Goal: Information Seeking & Learning: Learn about a topic

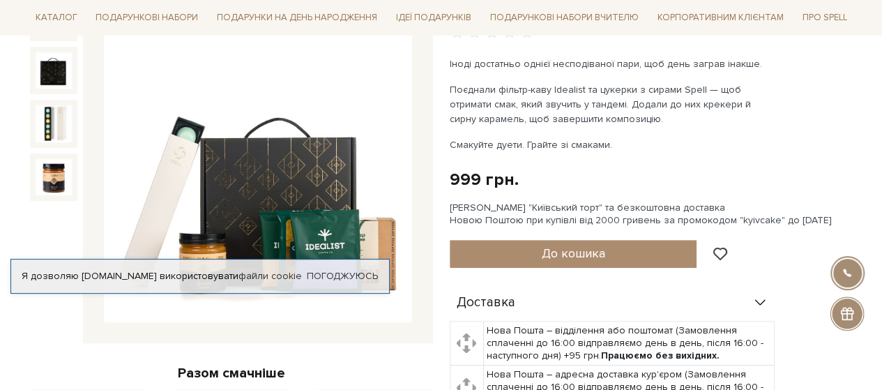
scroll to position [279, 0]
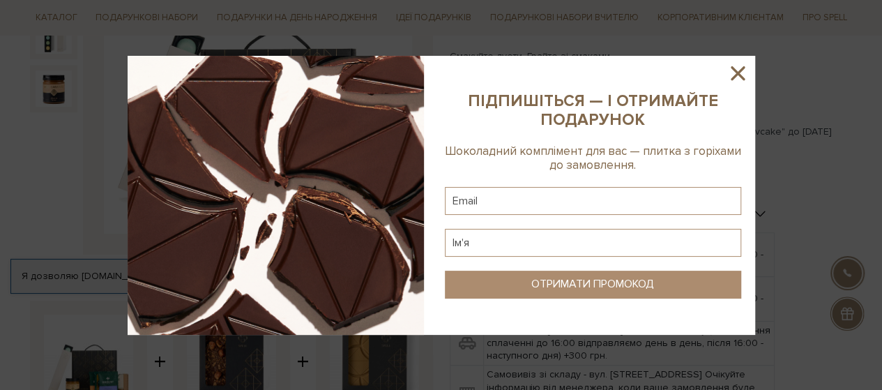
click at [727, 70] on icon at bounding box center [738, 73] width 24 height 24
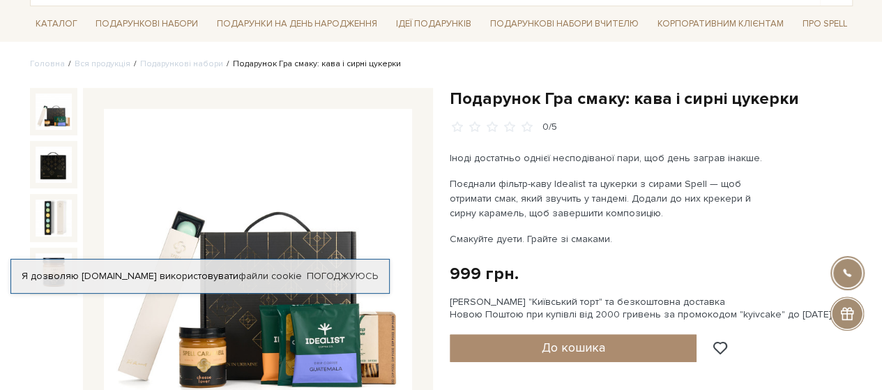
scroll to position [0, 0]
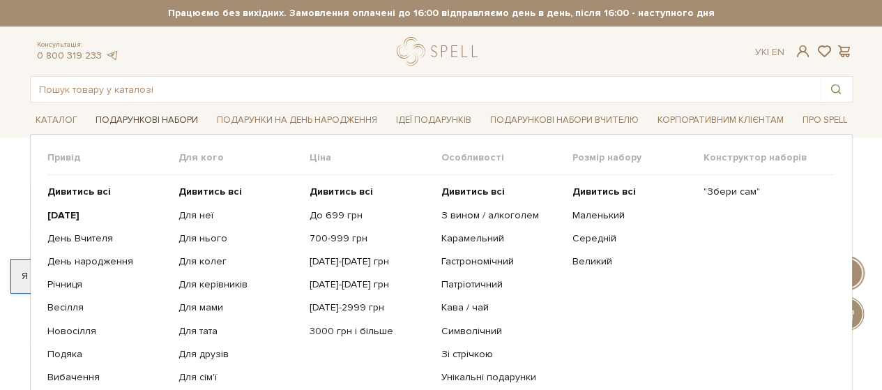
click at [151, 122] on link "Подарункові набори" at bounding box center [147, 121] width 114 height 22
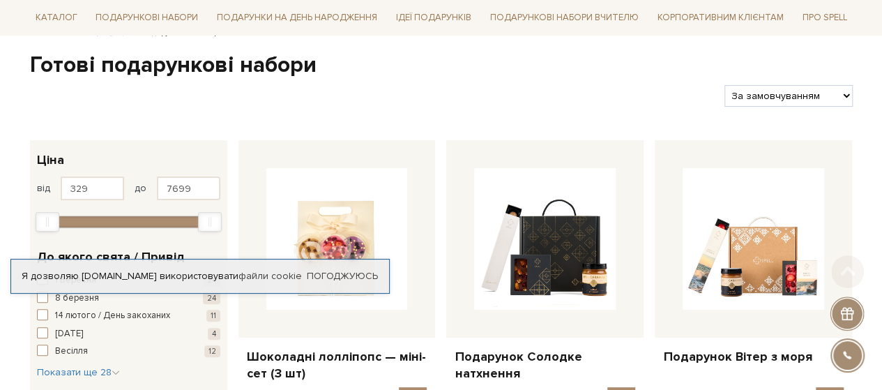
scroll to position [279, 0]
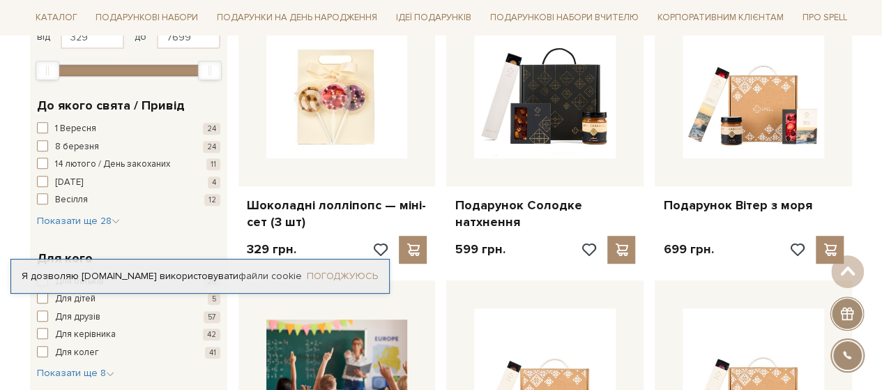
click at [344, 280] on link "Погоджуюсь" at bounding box center [342, 276] width 71 height 13
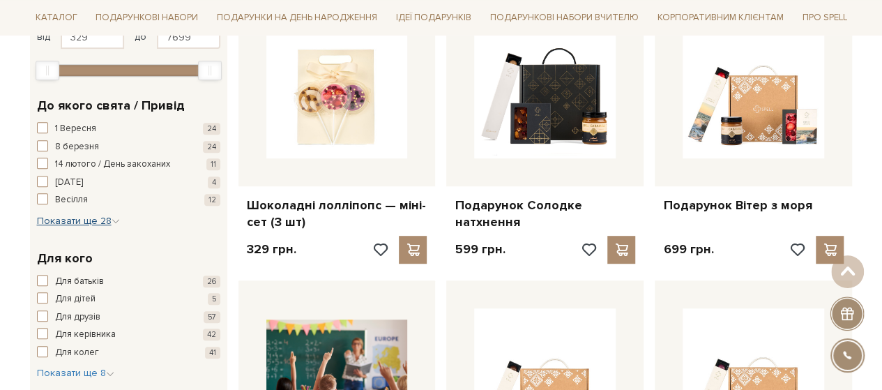
click at [113, 217] on icon "button" at bounding box center [116, 221] width 8 height 8
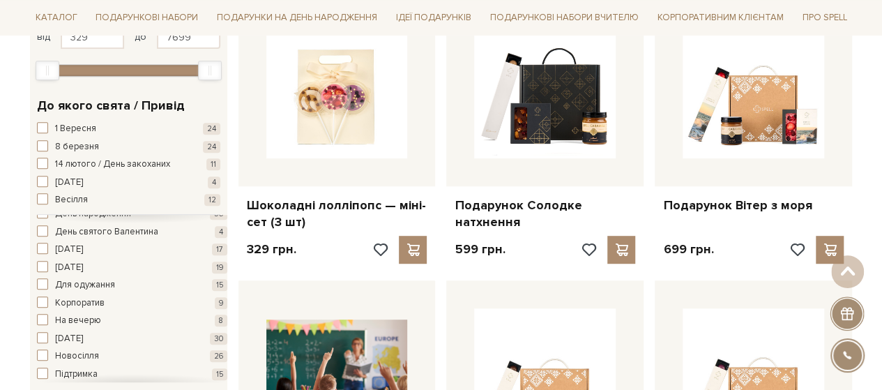
scroll to position [140, 0]
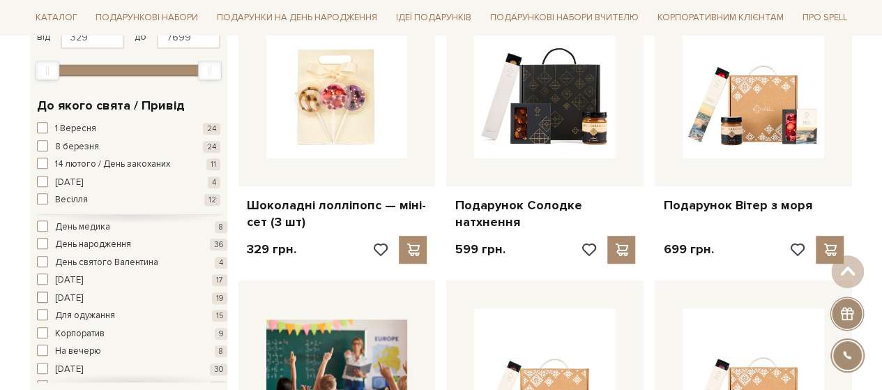
click at [77, 292] on span "[DATE]" at bounding box center [69, 299] width 28 height 14
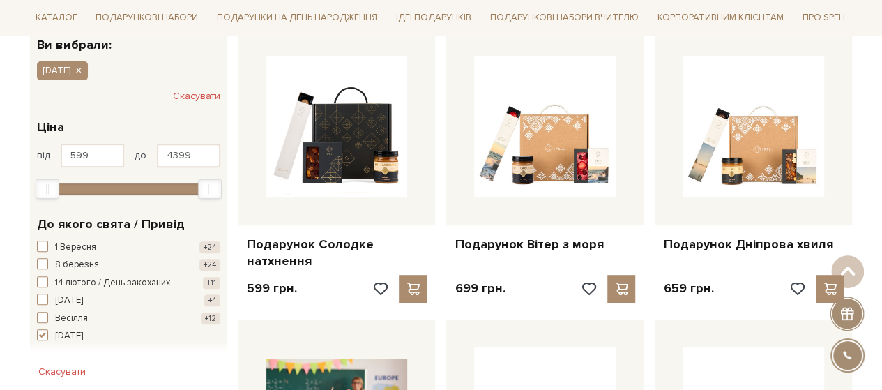
scroll to position [209, 0]
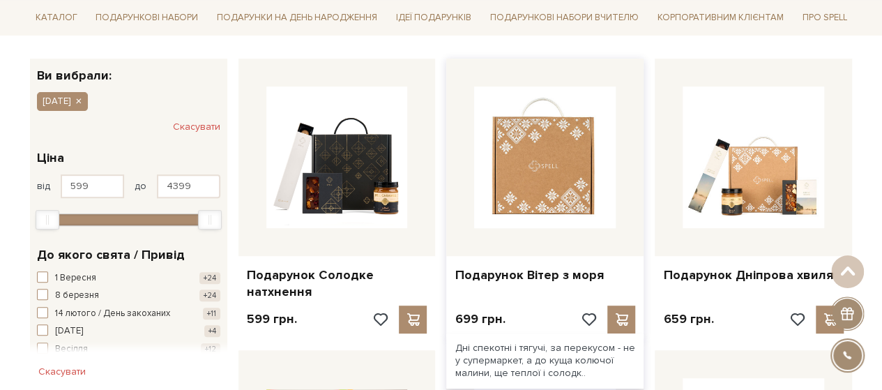
click at [526, 195] on img at bounding box center [545, 157] width 142 height 142
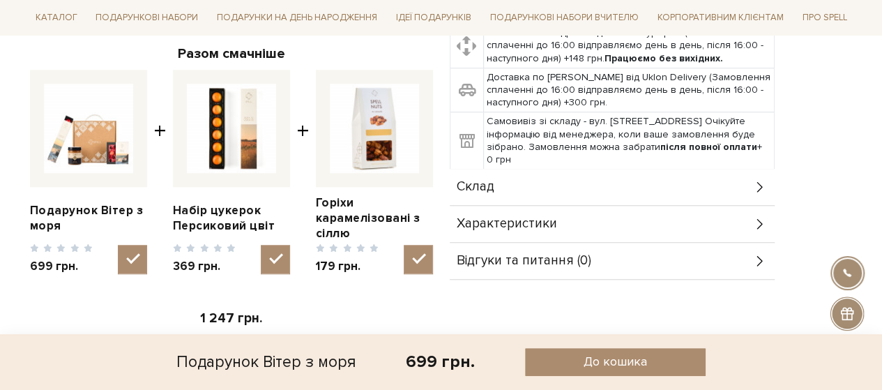
scroll to position [488, 0]
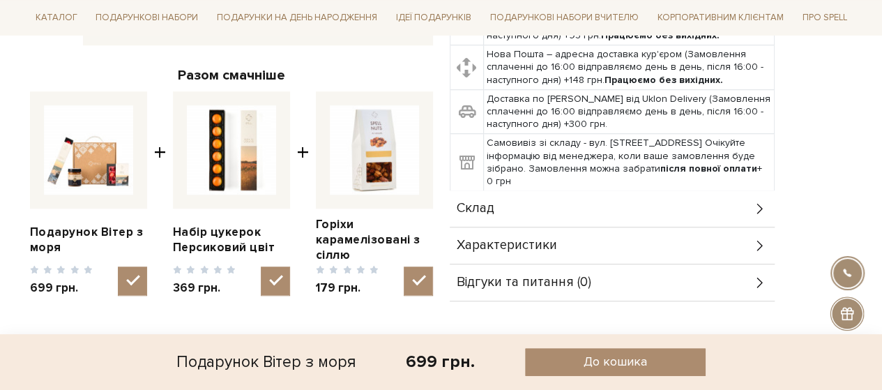
click at [499, 239] on span "Характеристики" at bounding box center [507, 245] width 100 height 13
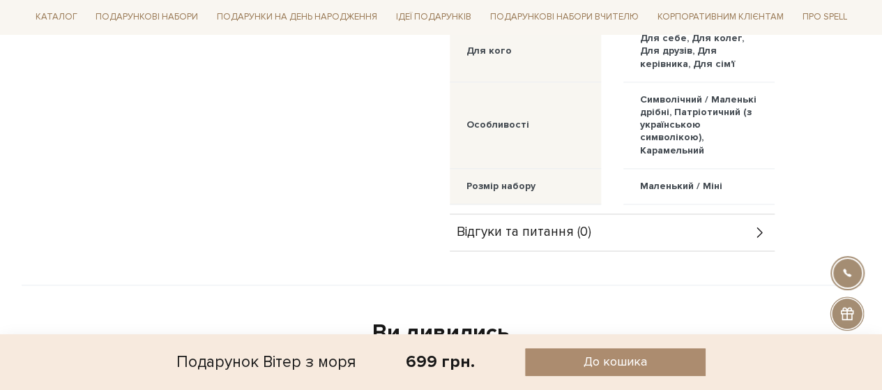
scroll to position [907, 0]
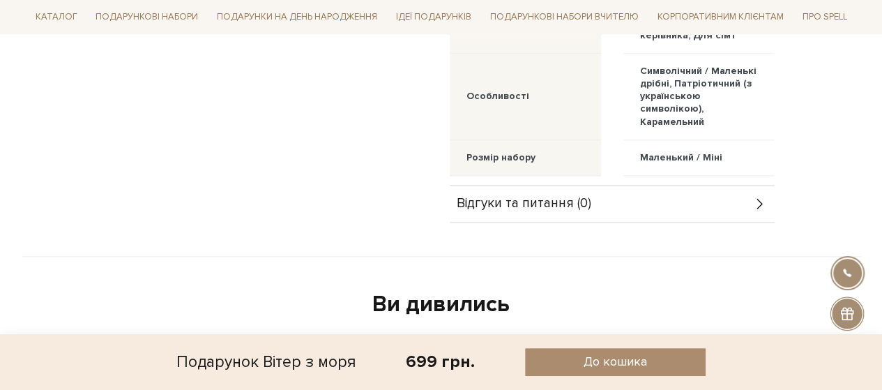
click at [760, 191] on div "Відгуки та питання (0)" at bounding box center [612, 204] width 325 height 36
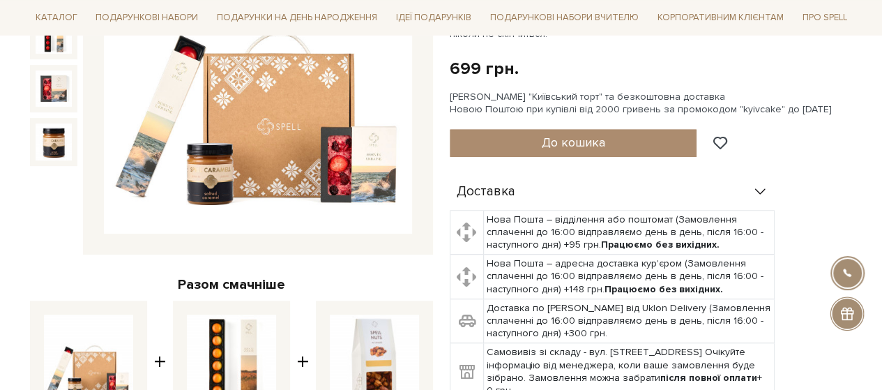
scroll to position [70, 0]
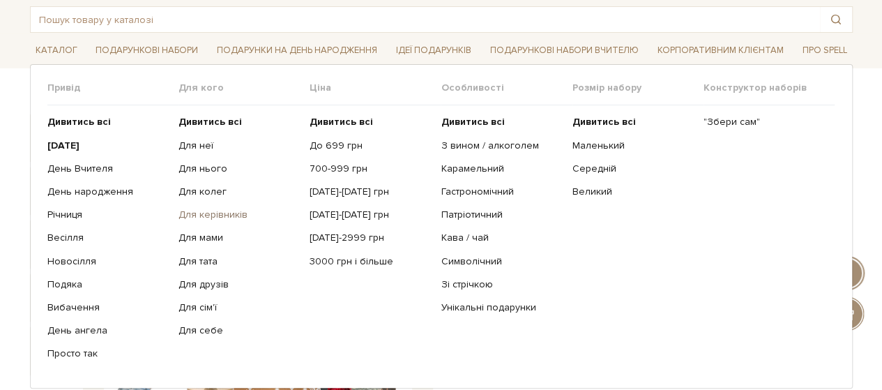
click at [225, 213] on link "Для керівників" at bounding box center [239, 215] width 121 height 13
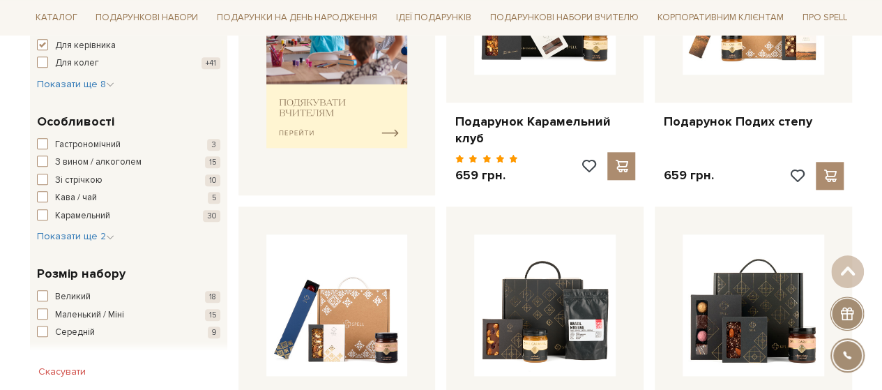
scroll to position [698, 0]
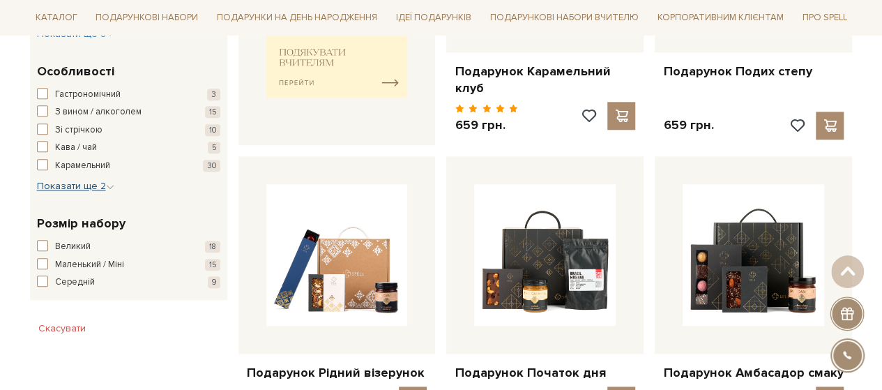
click at [78, 181] on span "Показати ще 2" at bounding box center [75, 186] width 77 height 12
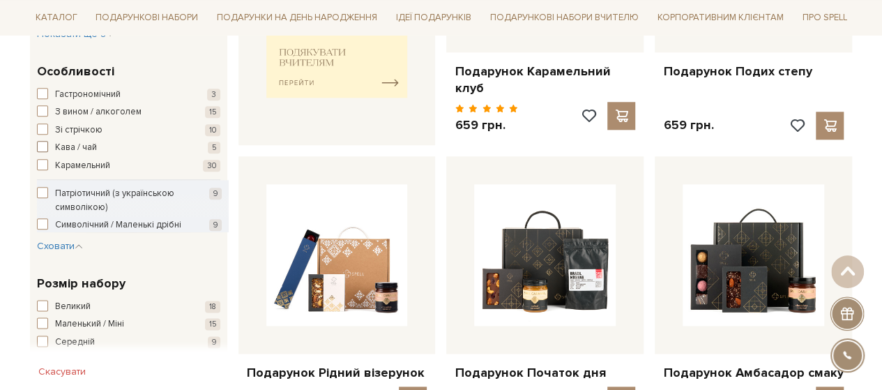
click at [39, 145] on span "button" at bounding box center [42, 146] width 11 height 11
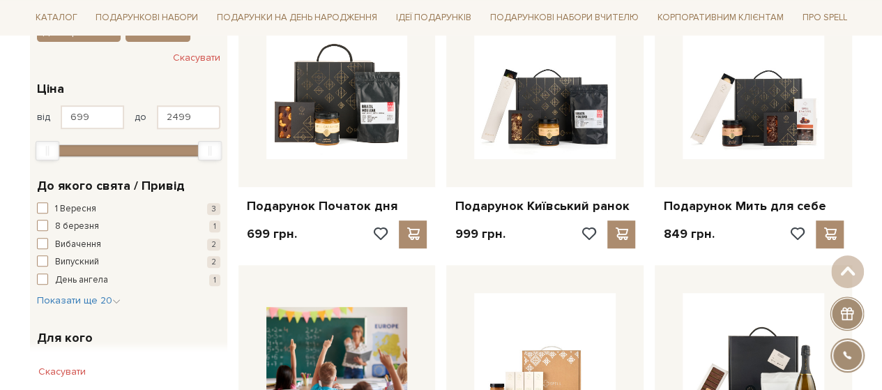
scroll to position [209, 0]
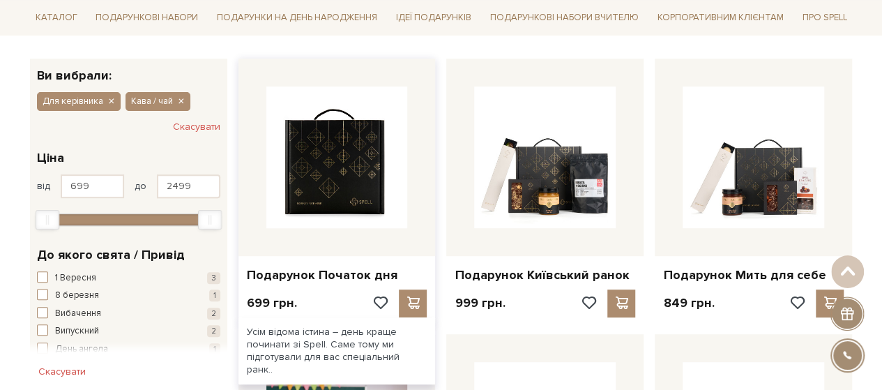
click at [330, 204] on img at bounding box center [337, 157] width 142 height 142
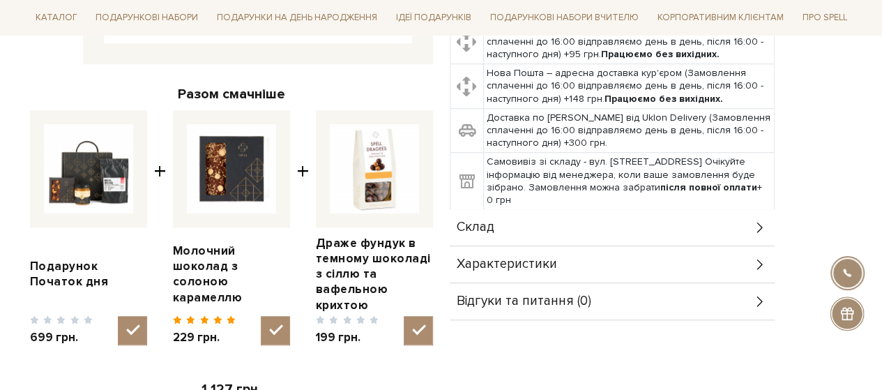
scroll to position [488, 0]
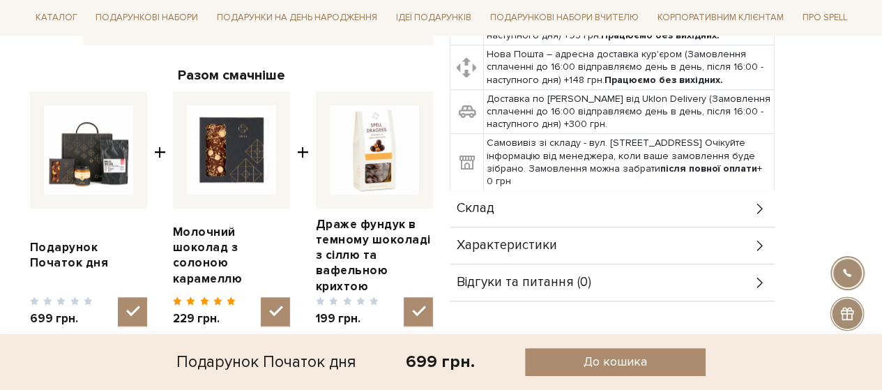
click at [548, 241] on span "Характеристики" at bounding box center [507, 245] width 100 height 13
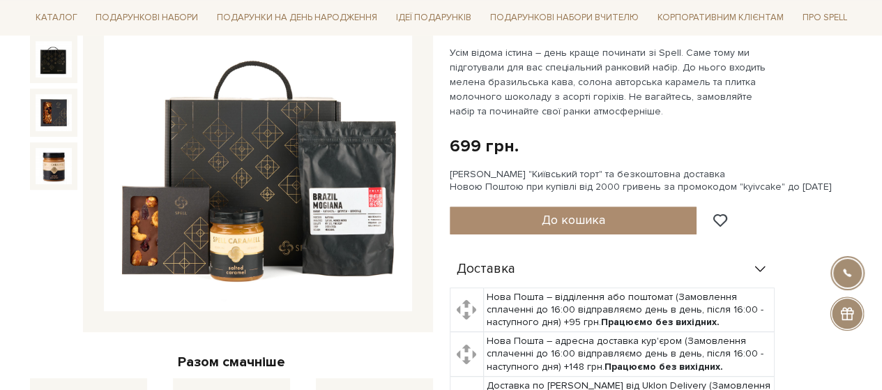
scroll to position [140, 0]
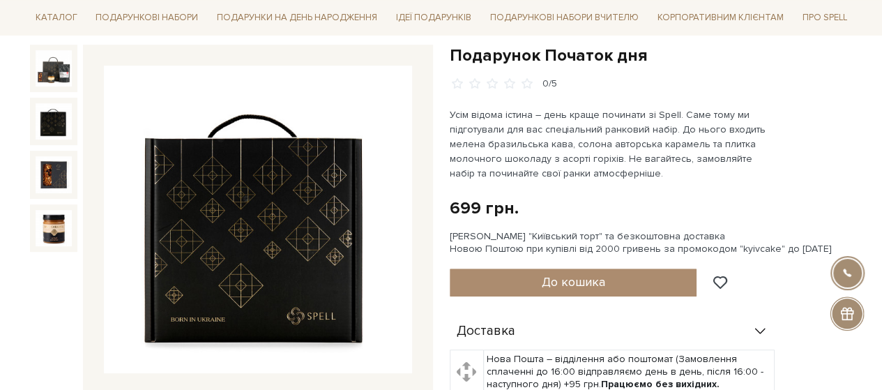
click at [45, 114] on img at bounding box center [54, 121] width 36 height 36
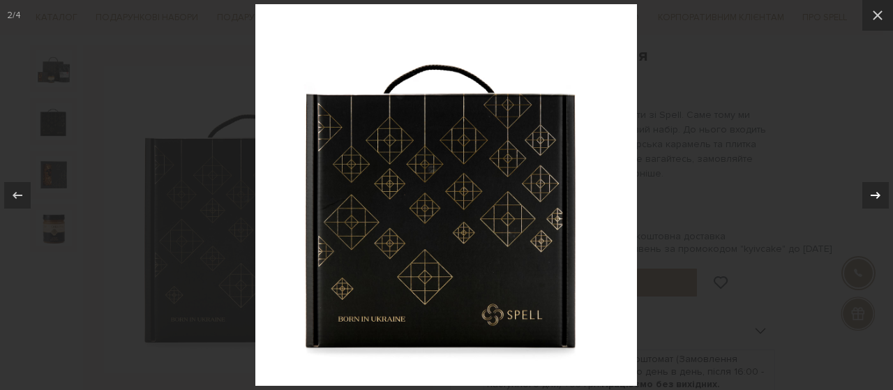
click at [875, 195] on icon at bounding box center [876, 194] width 10 height 7
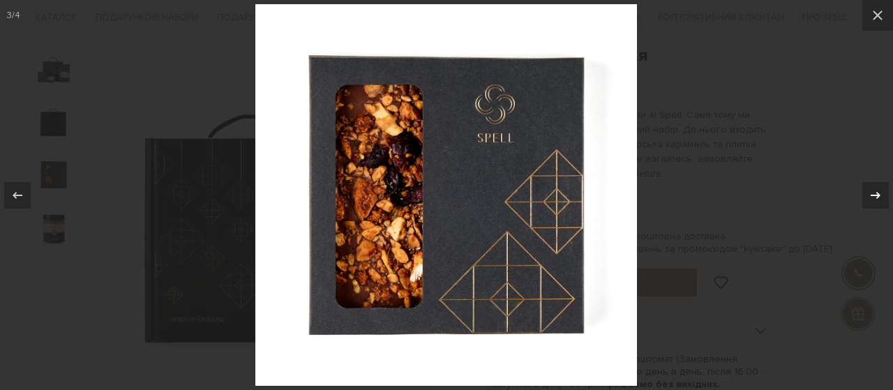
click at [875, 195] on icon at bounding box center [876, 194] width 10 height 7
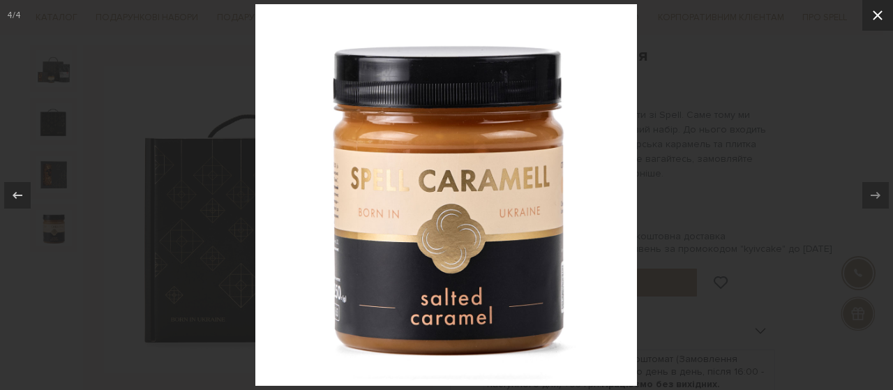
click at [882, 6] on button at bounding box center [877, 15] width 31 height 31
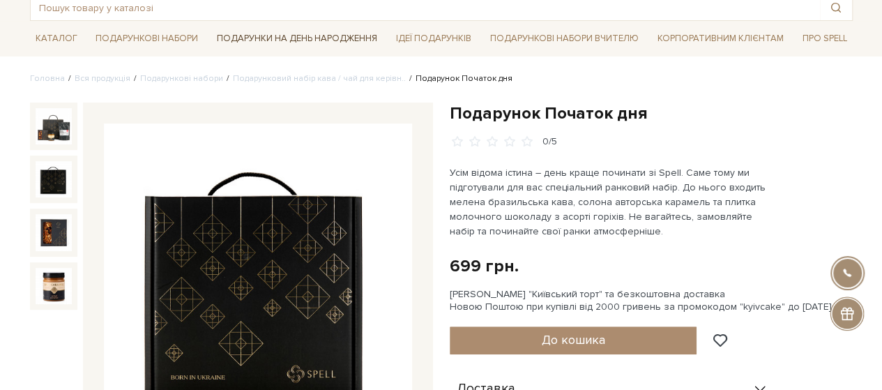
scroll to position [70, 0]
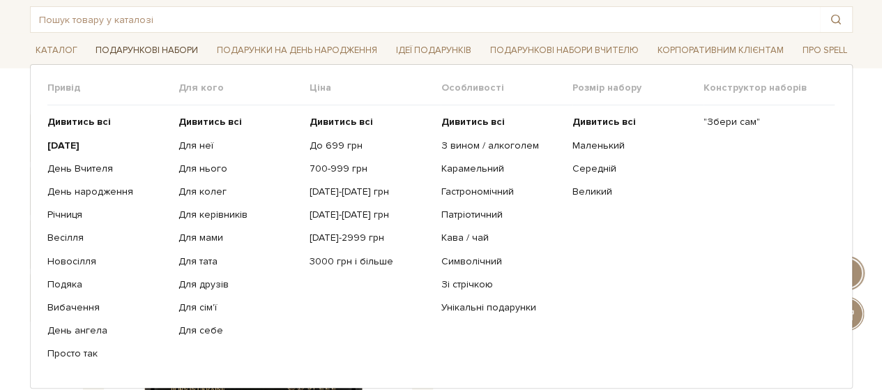
click at [179, 52] on link "Подарункові набори" at bounding box center [147, 51] width 114 height 22
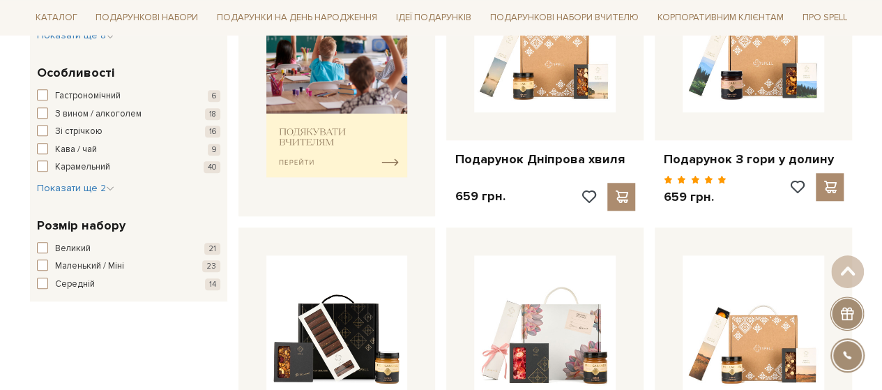
scroll to position [628, 0]
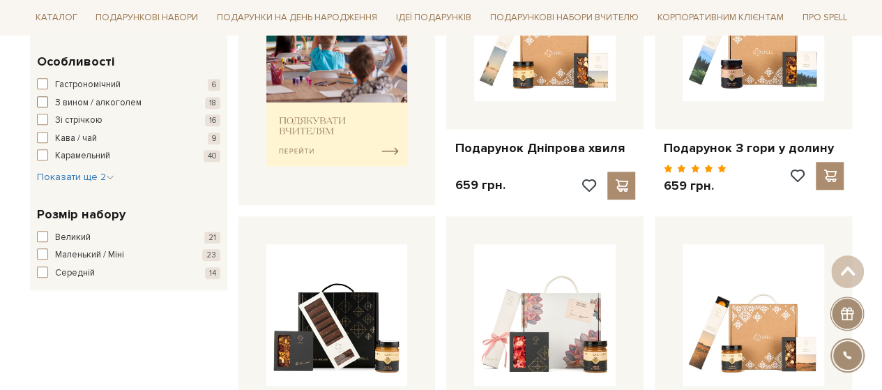
click at [42, 100] on span "button" at bounding box center [42, 101] width 11 height 11
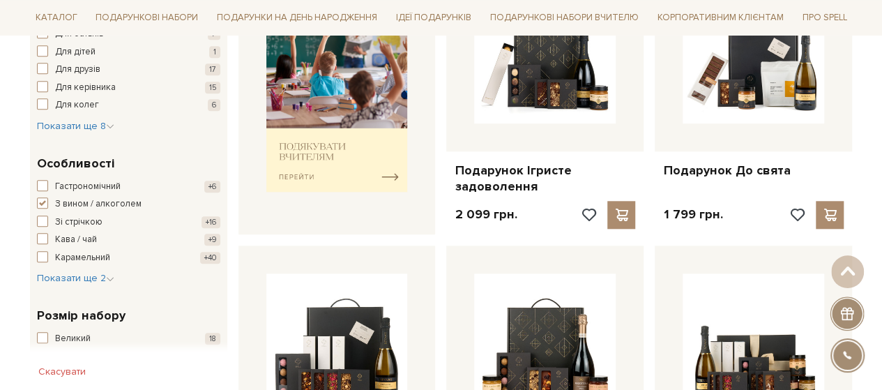
scroll to position [628, 0]
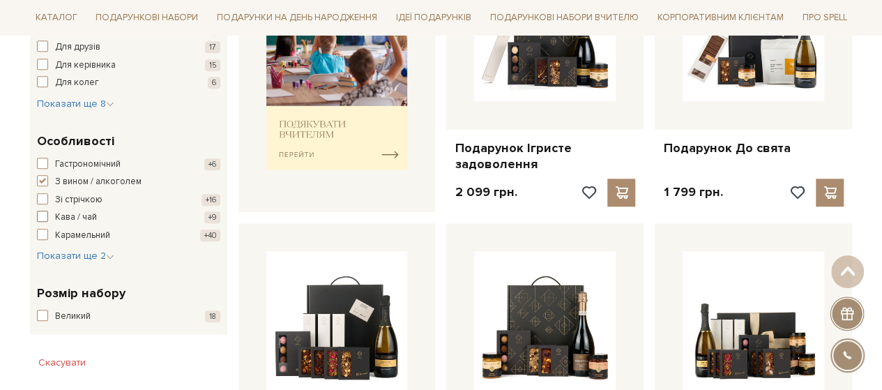
click at [44, 213] on span "button" at bounding box center [42, 216] width 11 height 11
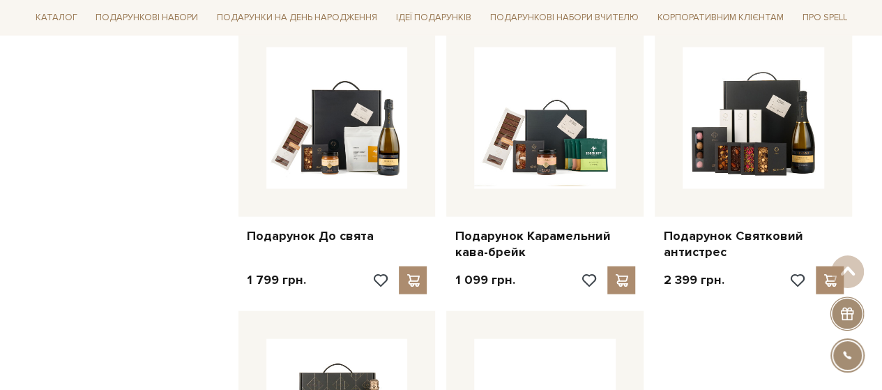
scroll to position [1395, 0]
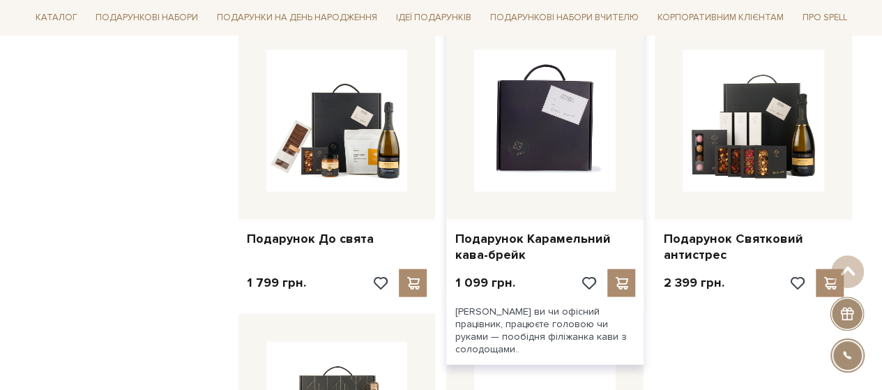
click at [532, 135] on img at bounding box center [545, 121] width 142 height 142
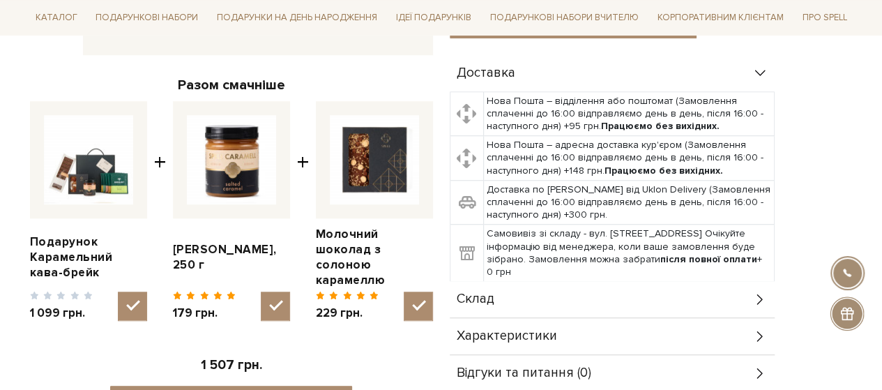
scroll to position [488, 0]
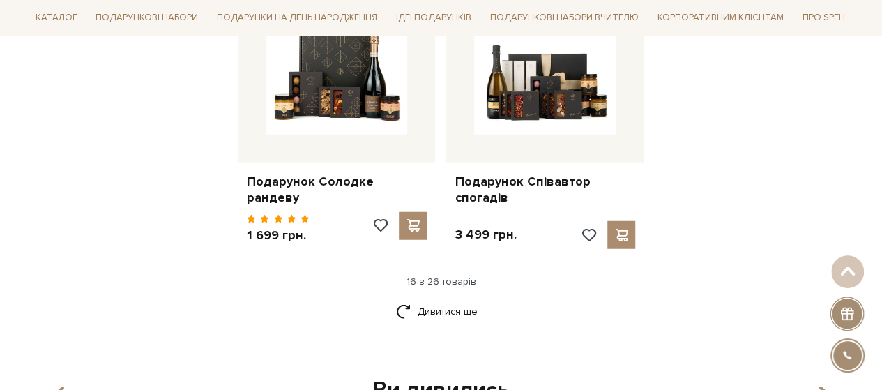
scroll to position [1674, 0]
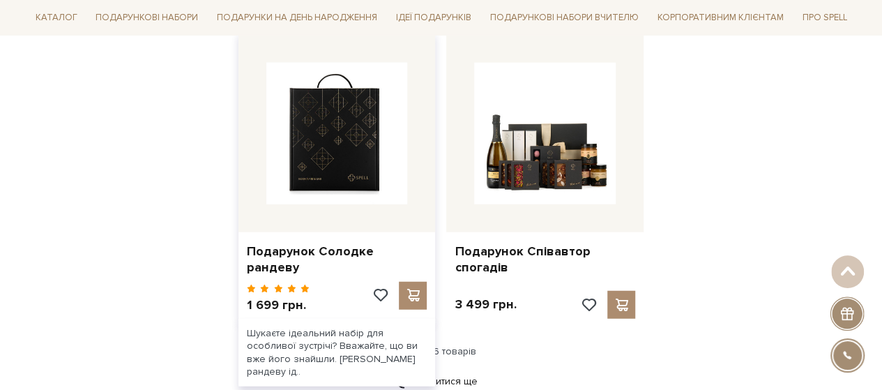
click at [305, 160] on img at bounding box center [337, 134] width 142 height 142
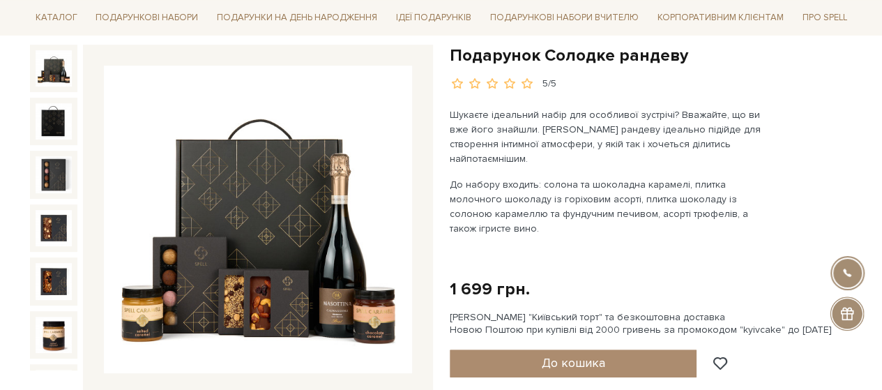
scroll to position [209, 0]
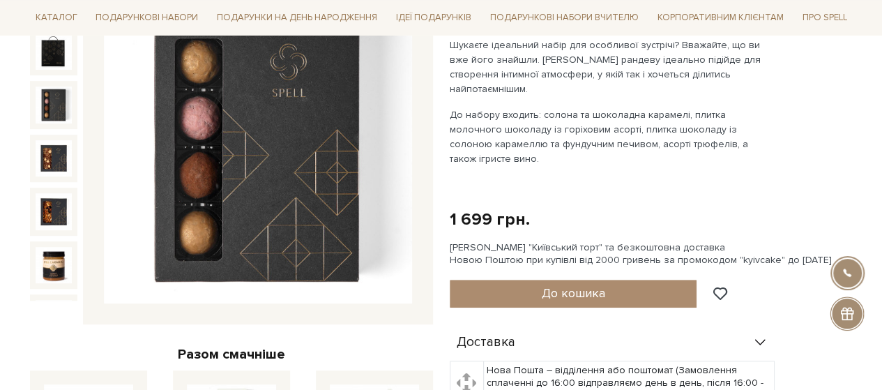
click at [45, 102] on img at bounding box center [54, 104] width 36 height 36
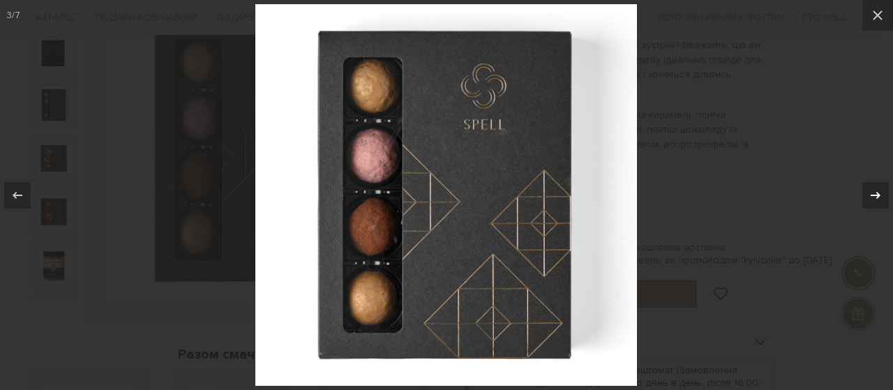
click at [876, 197] on icon at bounding box center [875, 195] width 17 height 17
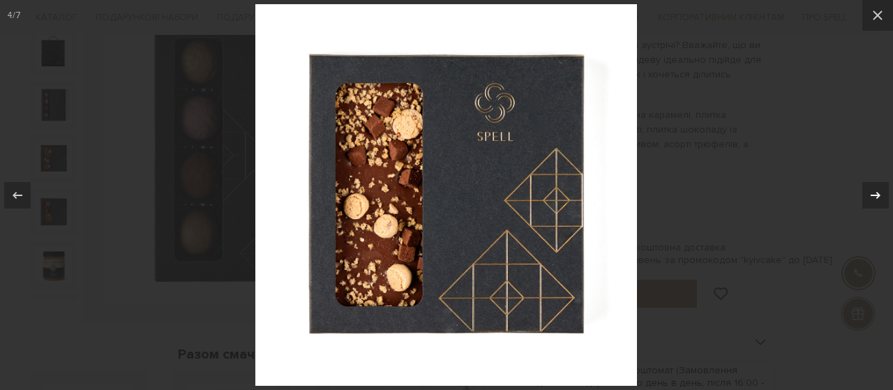
click at [876, 197] on icon at bounding box center [875, 195] width 17 height 17
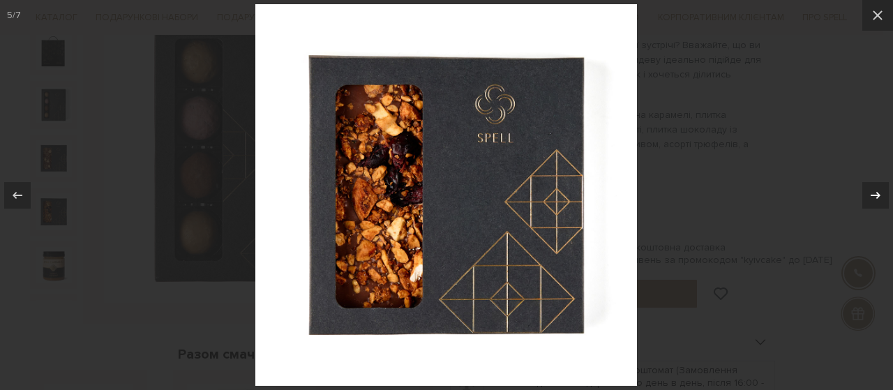
click at [876, 197] on icon at bounding box center [875, 195] width 17 height 17
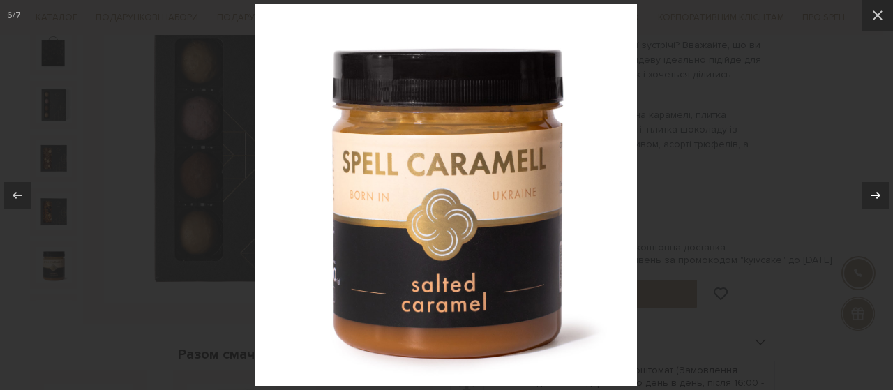
click at [876, 197] on icon at bounding box center [875, 195] width 17 height 17
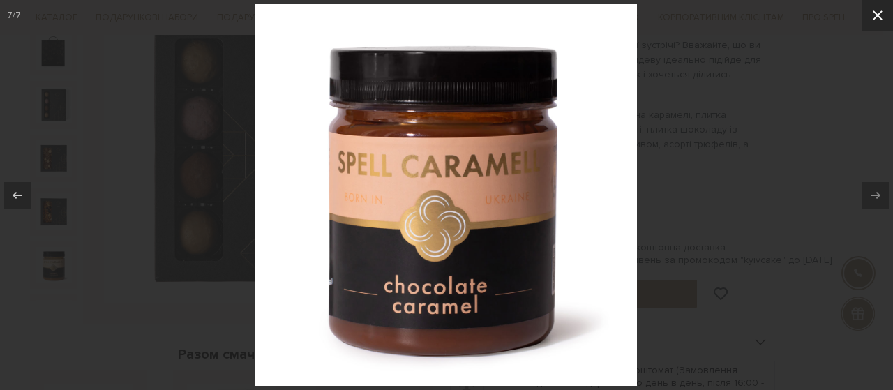
click at [880, 15] on icon at bounding box center [877, 15] width 17 height 17
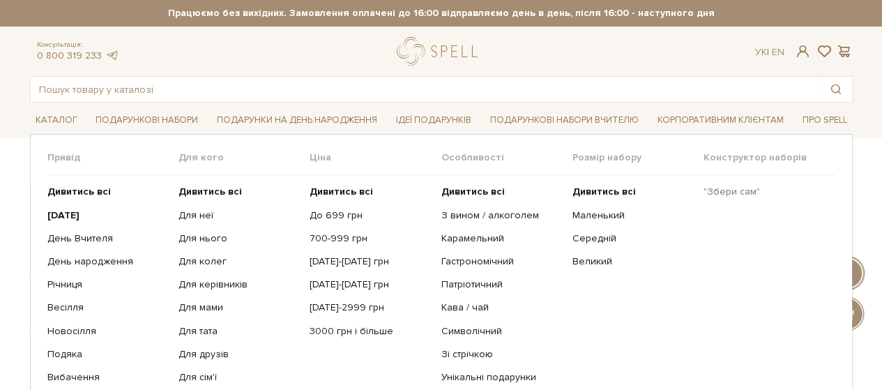
click at [745, 189] on link ""Збери сам"" at bounding box center [764, 192] width 121 height 13
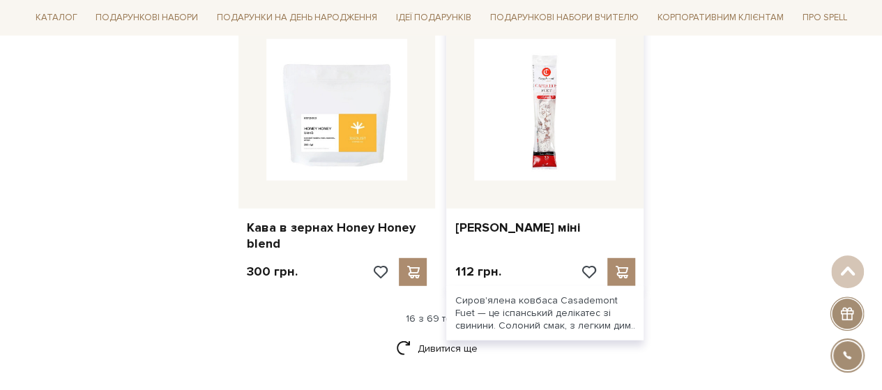
scroll to position [1883, 0]
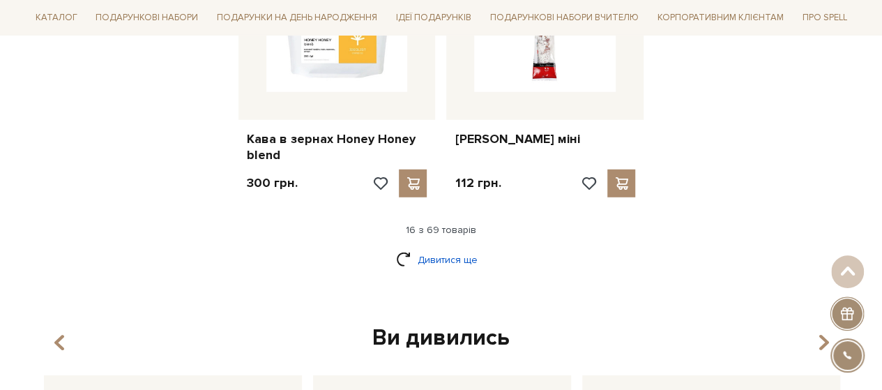
click at [459, 248] on link "Дивитися ще" at bounding box center [441, 260] width 91 height 24
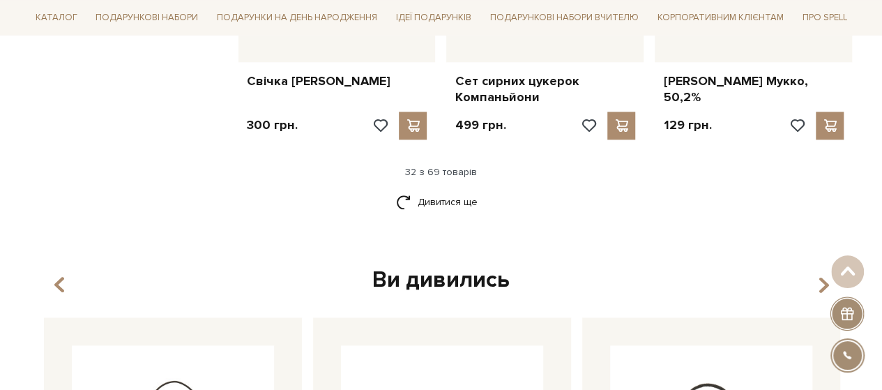
scroll to position [3418, 0]
click at [467, 189] on link "Дивитися ще" at bounding box center [441, 201] width 91 height 24
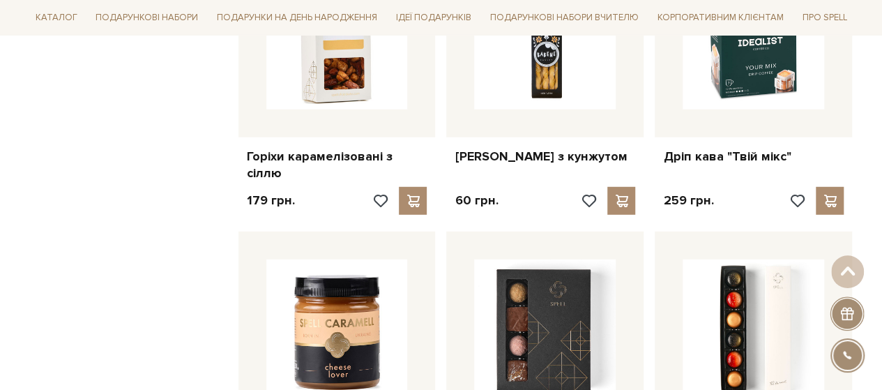
scroll to position [4534, 0]
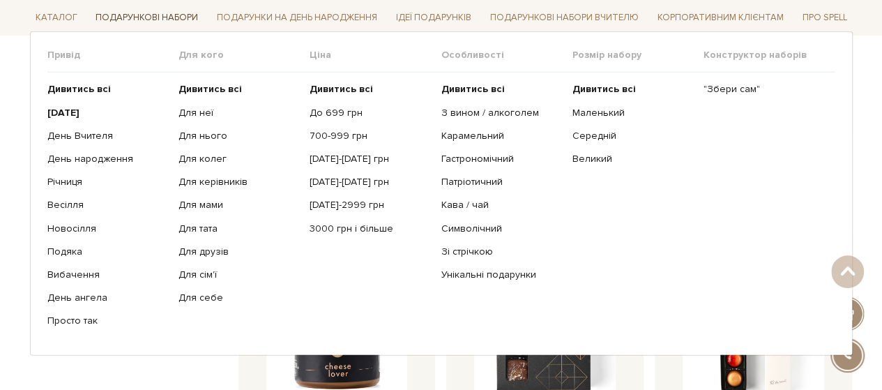
click at [180, 15] on link "Подарункові набори" at bounding box center [147, 18] width 114 height 22
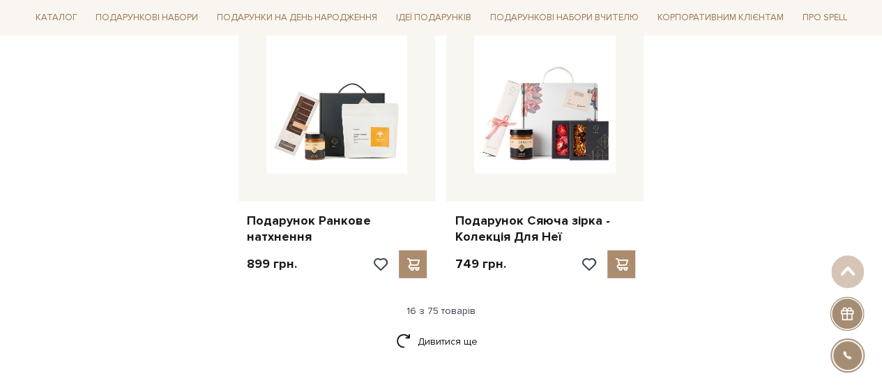
scroll to position [1744, 0]
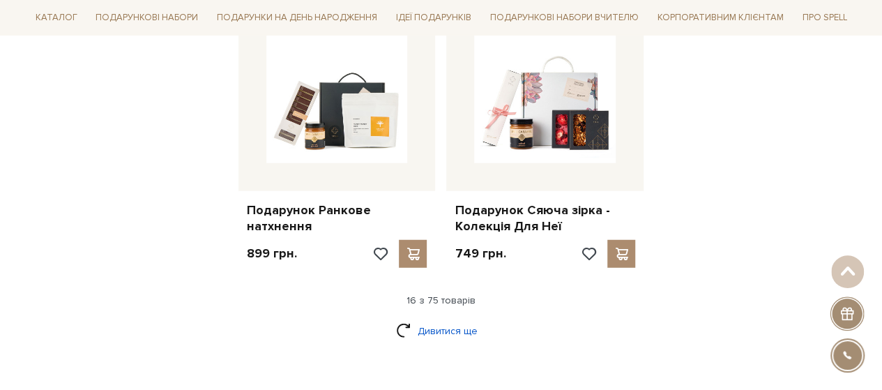
click at [434, 319] on link "Дивитися ще" at bounding box center [441, 331] width 91 height 24
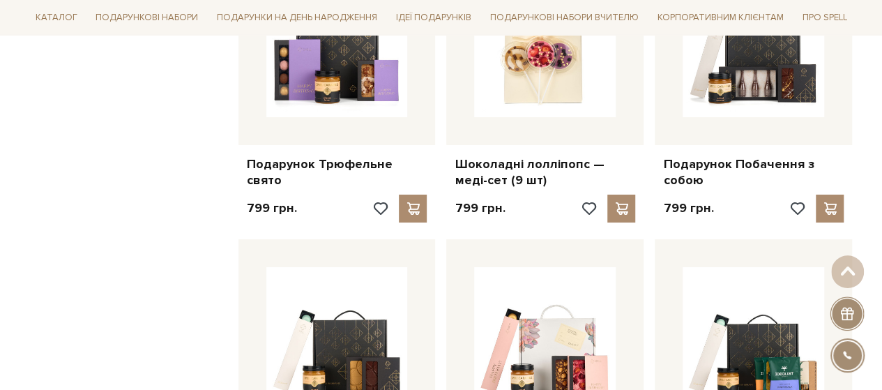
scroll to position [2302, 0]
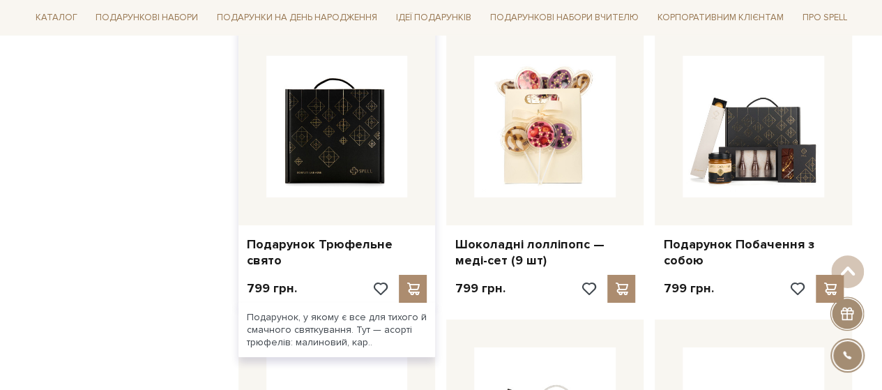
click at [338, 153] on img at bounding box center [337, 127] width 142 height 142
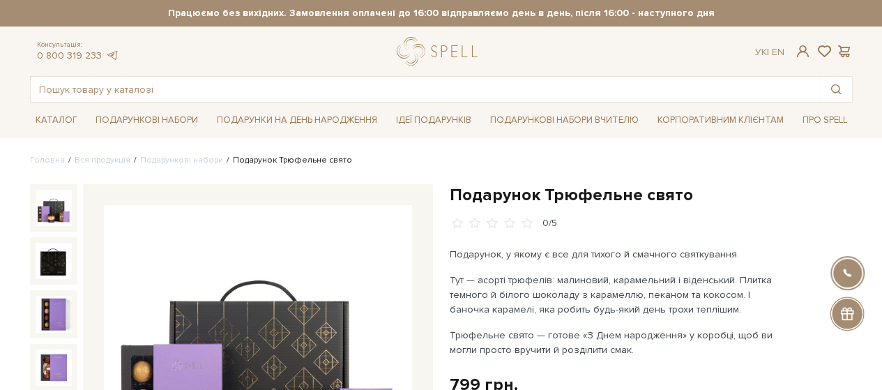
scroll to position [209, 0]
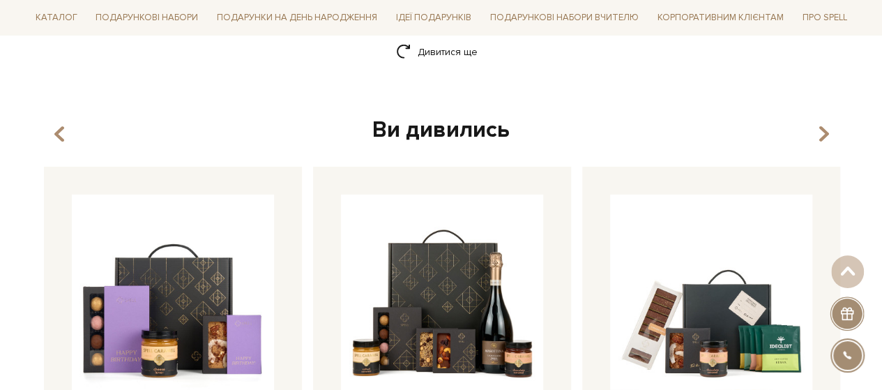
scroll to position [1814, 0]
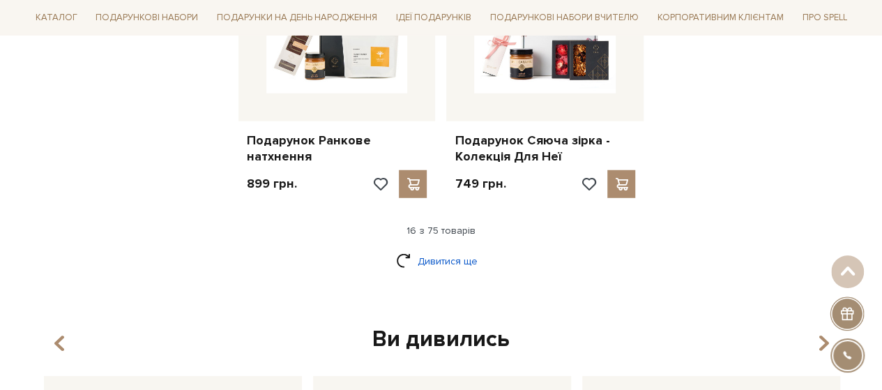
click at [456, 249] on link "Дивитися ще" at bounding box center [441, 261] width 91 height 24
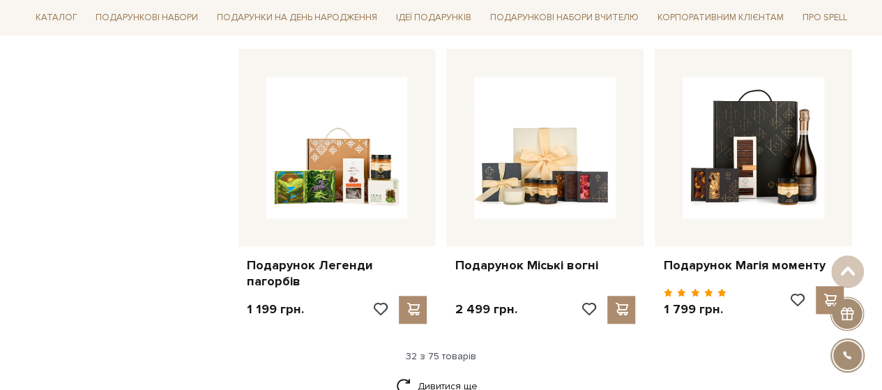
scroll to position [3209, 0]
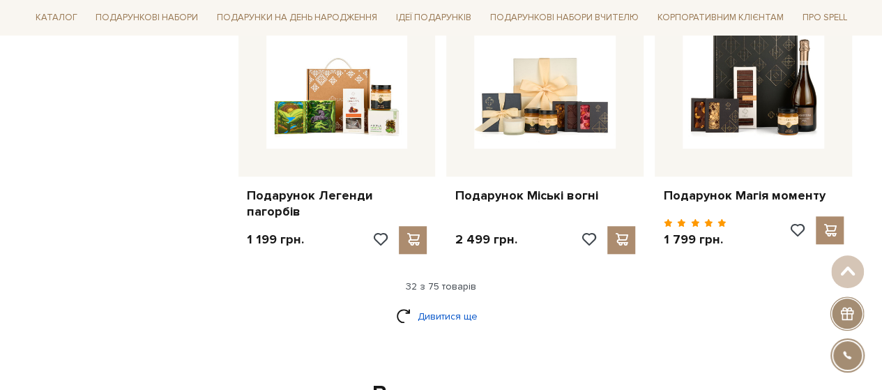
click at [400, 316] on link "Дивитися ще" at bounding box center [441, 316] width 91 height 24
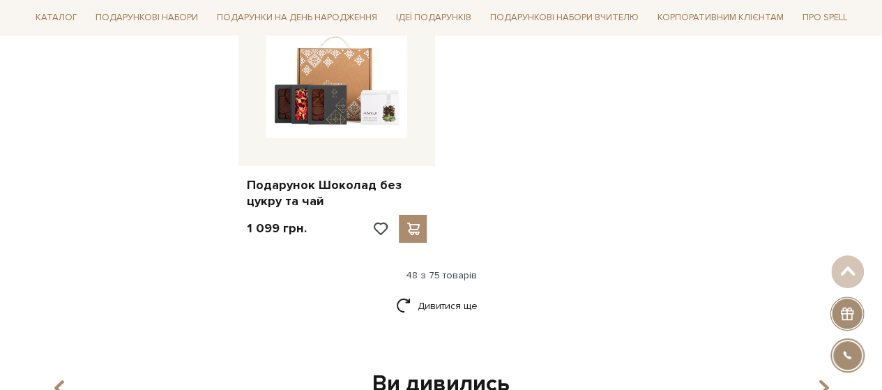
scroll to position [5092, 0]
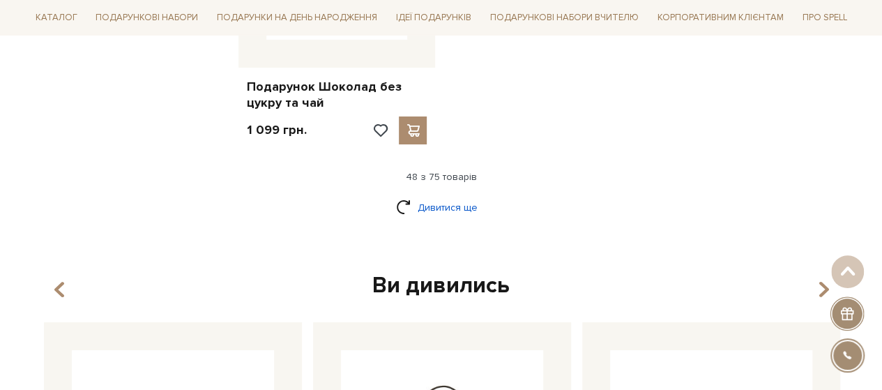
click at [442, 206] on link "Дивитися ще" at bounding box center [441, 207] width 91 height 24
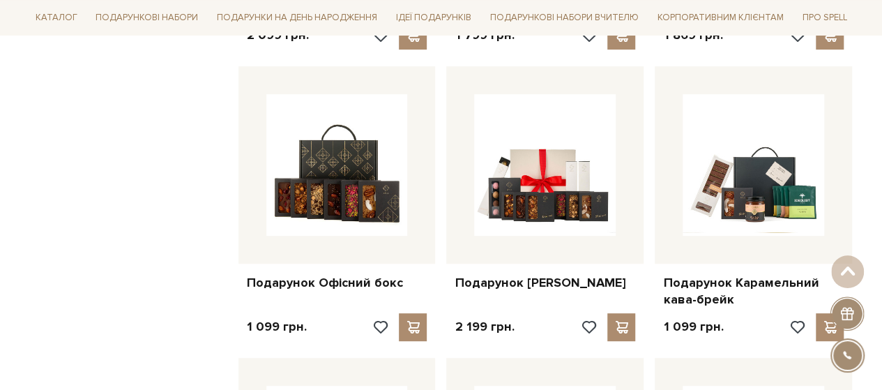
scroll to position [5511, 0]
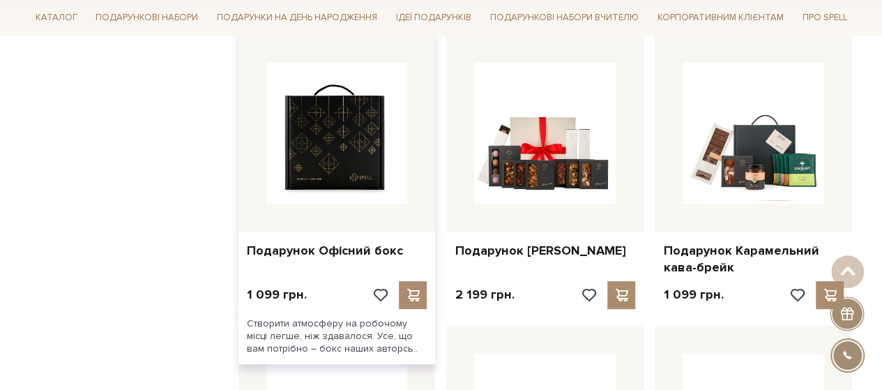
click at [364, 163] on img at bounding box center [337, 133] width 142 height 142
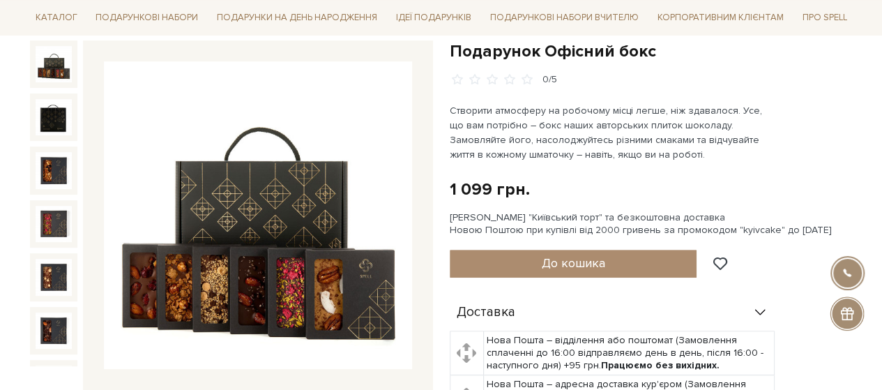
scroll to position [140, 0]
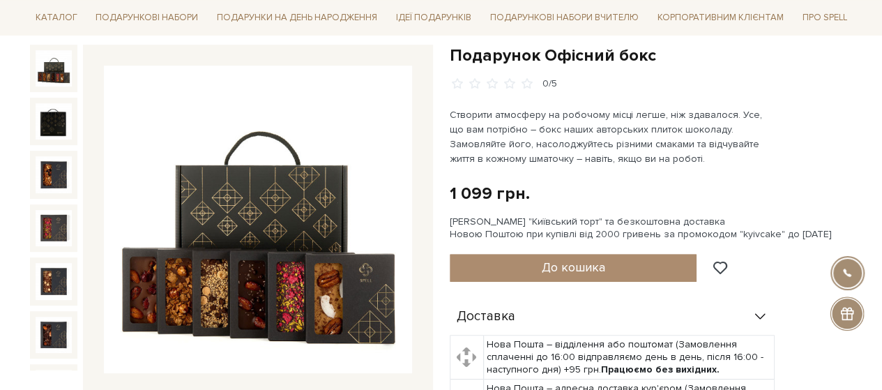
click at [36, 117] on img at bounding box center [54, 121] width 36 height 36
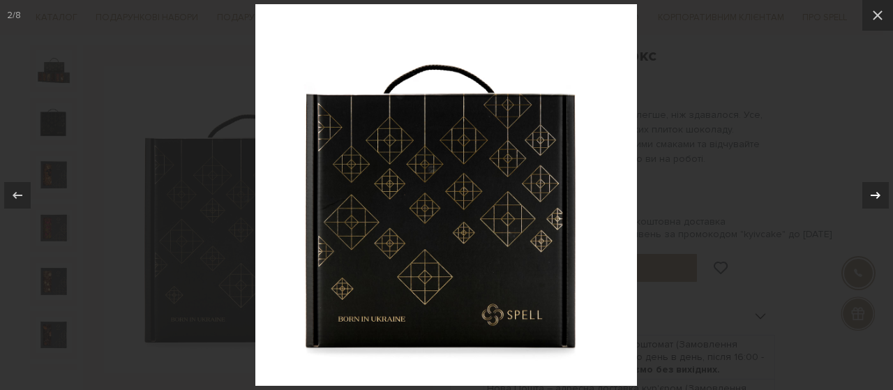
click at [875, 193] on icon at bounding box center [875, 195] width 17 height 17
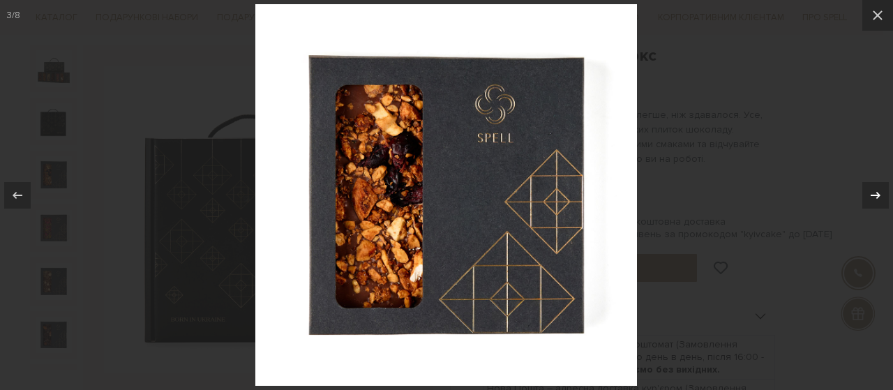
click at [875, 193] on icon at bounding box center [875, 195] width 17 height 17
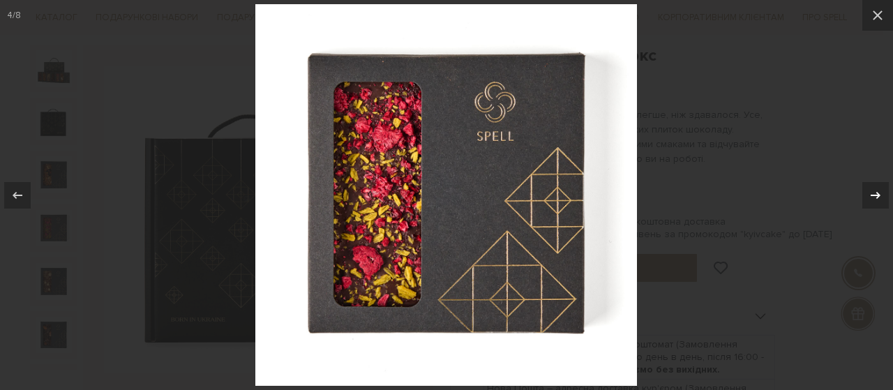
click at [875, 193] on icon at bounding box center [875, 195] width 17 height 17
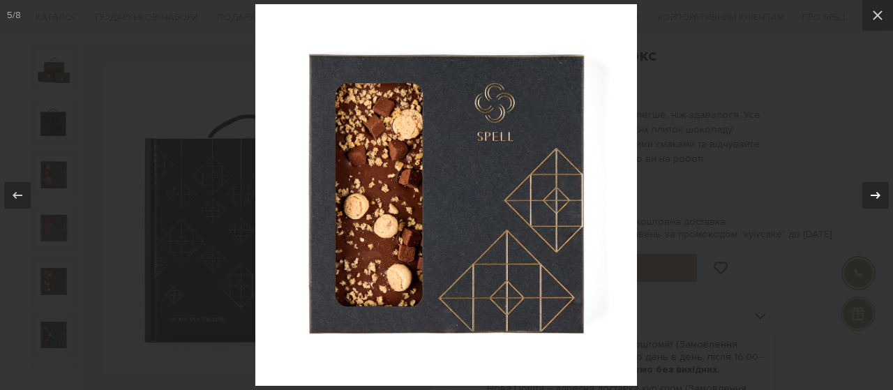
click at [875, 193] on icon at bounding box center [875, 195] width 17 height 17
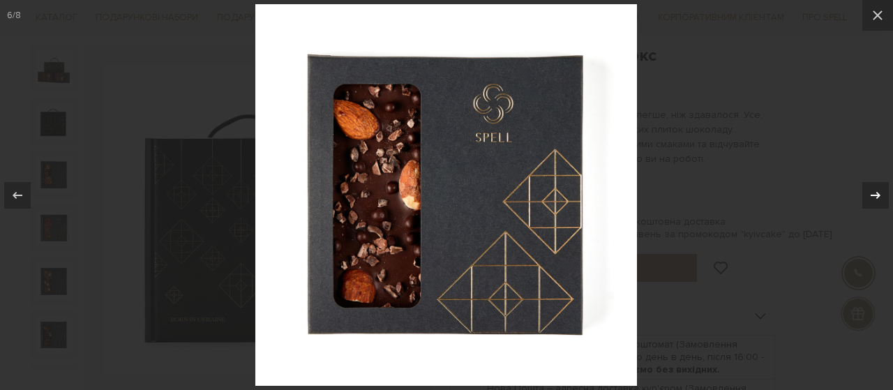
click at [875, 193] on icon at bounding box center [875, 195] width 17 height 17
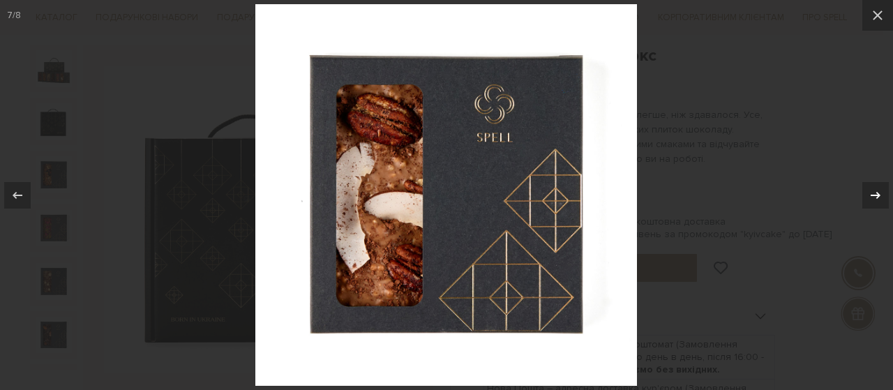
click at [875, 193] on icon at bounding box center [875, 195] width 17 height 17
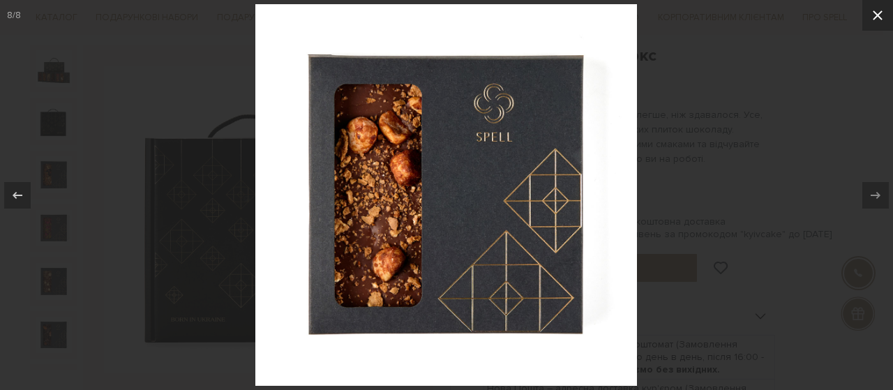
click at [869, 17] on icon at bounding box center [877, 15] width 17 height 17
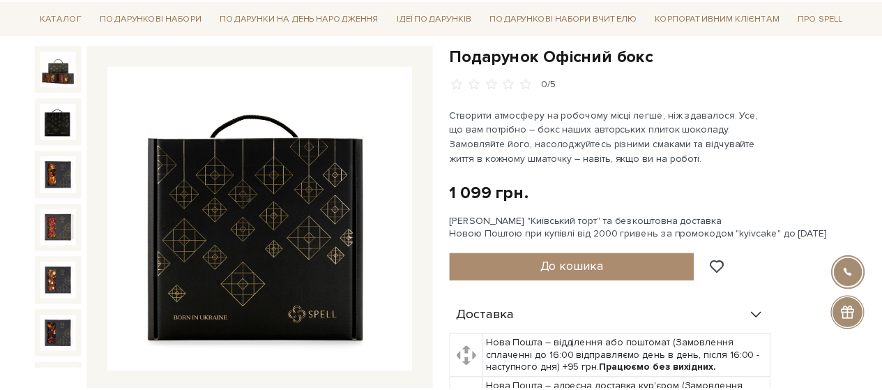
scroll to position [70, 0]
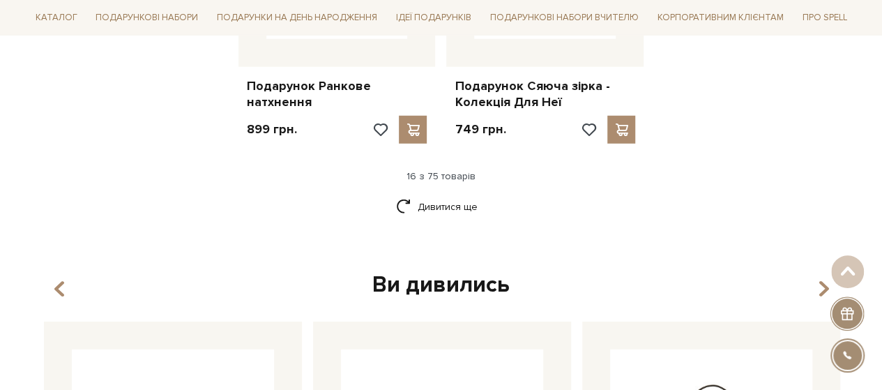
scroll to position [1883, 0]
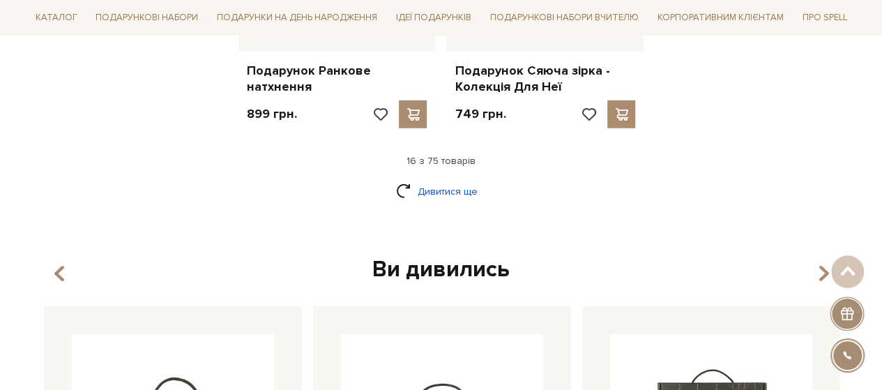
click at [434, 179] on link "Дивитися ще" at bounding box center [441, 191] width 91 height 24
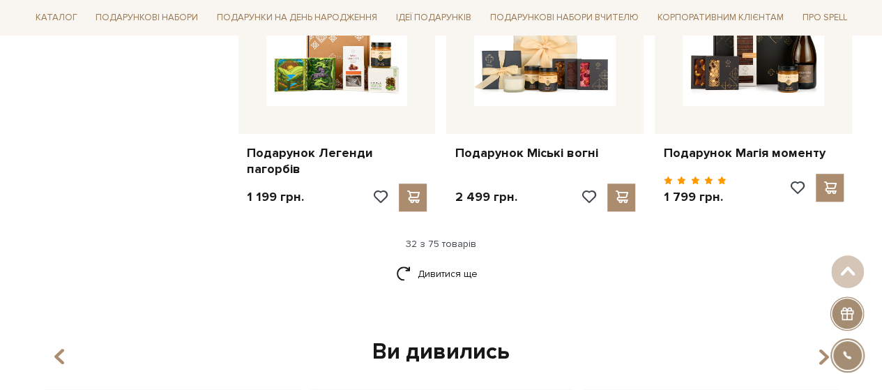
scroll to position [3348, 0]
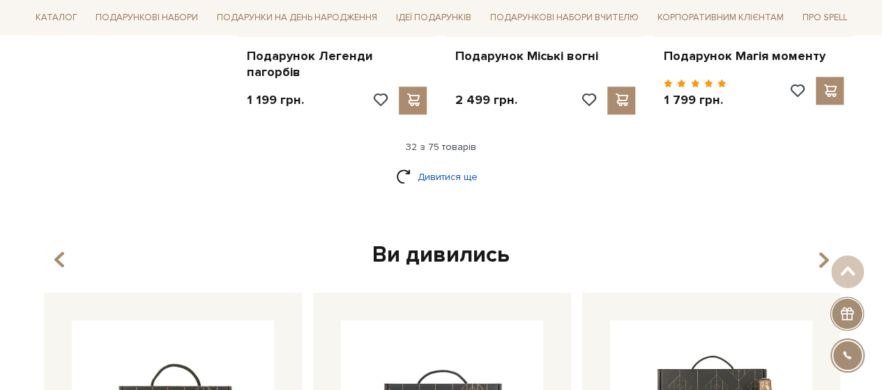
click at [423, 175] on link "Дивитися ще" at bounding box center [441, 177] width 91 height 24
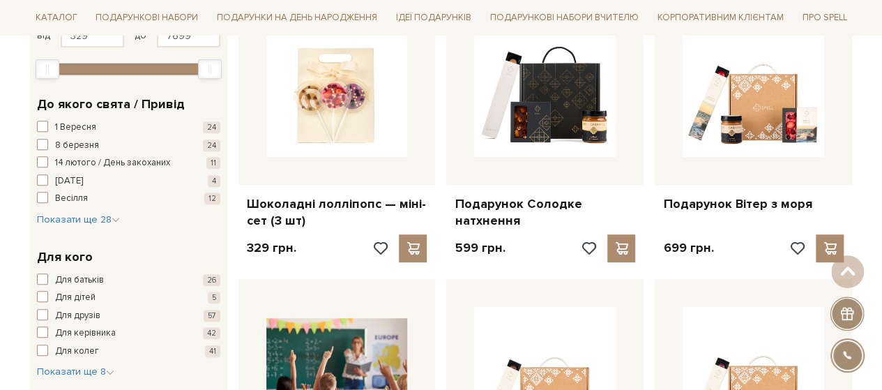
scroll to position [209, 0]
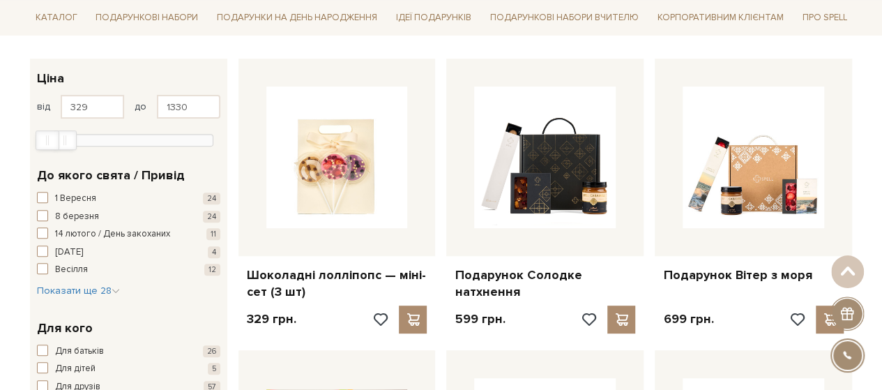
type input "1269"
drag, startPoint x: 213, startPoint y: 141, endPoint x: 66, endPoint y: 145, distance: 147.9
click at [66, 145] on div "Max" at bounding box center [62, 140] width 22 height 18
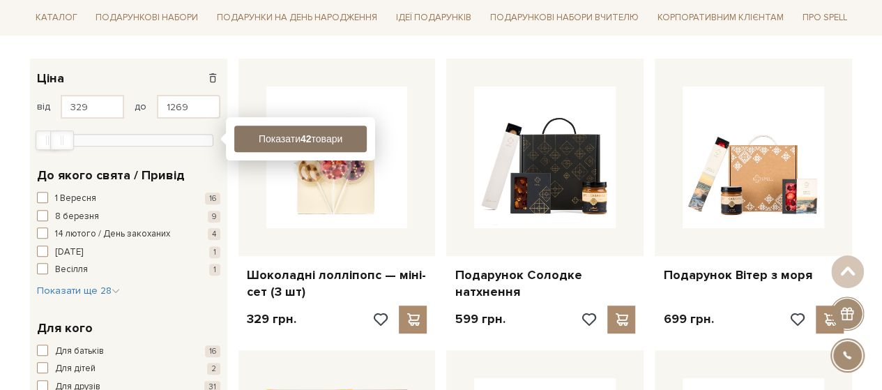
click at [294, 138] on button "Показати 42 товари" at bounding box center [300, 139] width 133 height 27
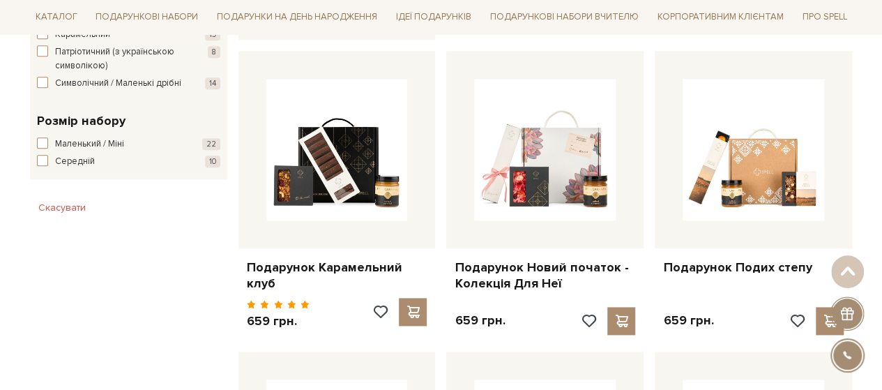
scroll to position [714, 0]
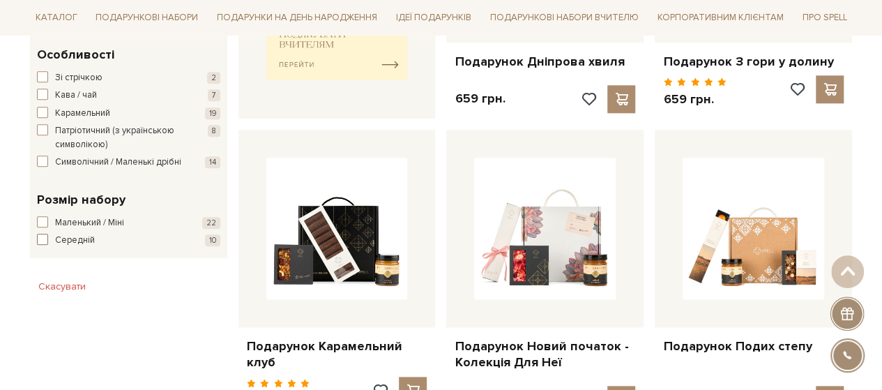
click at [46, 245] on span "button" at bounding box center [42, 239] width 11 height 11
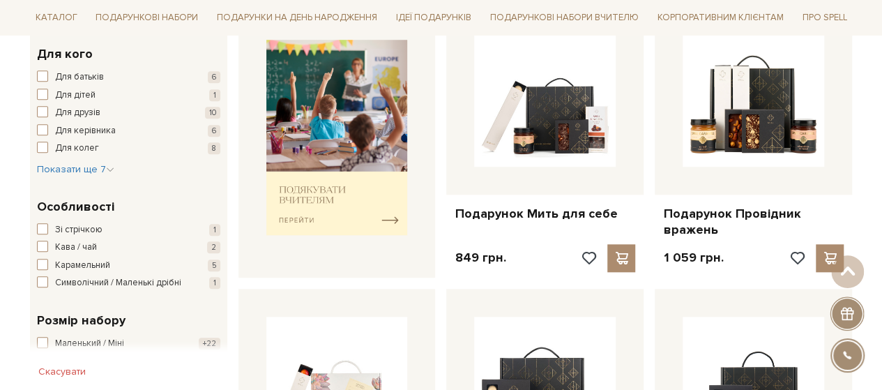
scroll to position [558, 0]
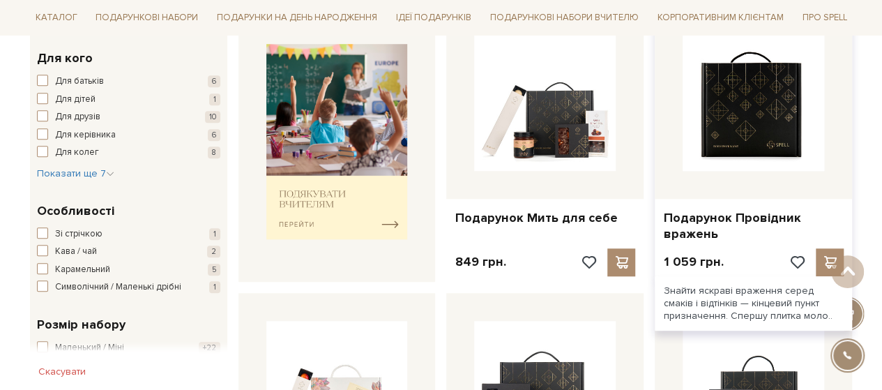
click at [725, 115] on img at bounding box center [754, 100] width 142 height 142
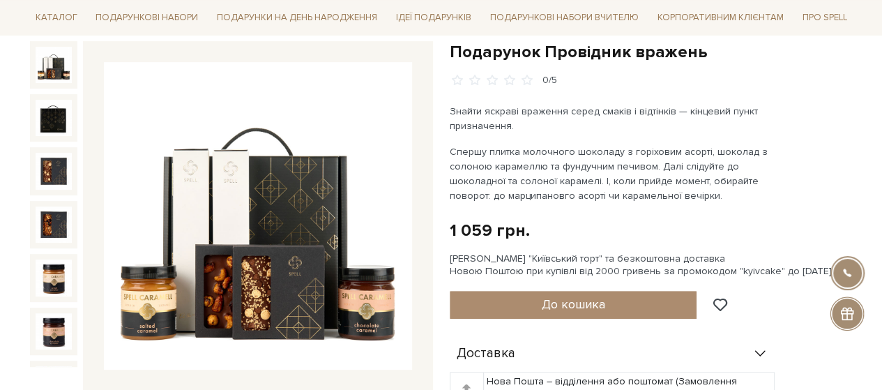
scroll to position [140, 0]
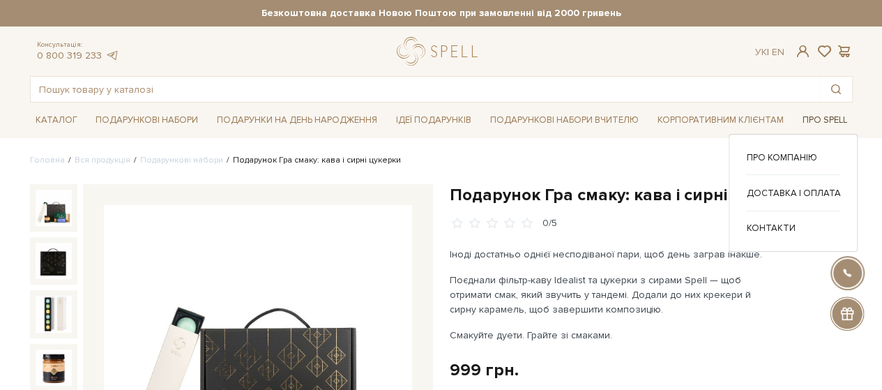
click at [845, 121] on link "Про Spell" at bounding box center [825, 121] width 56 height 22
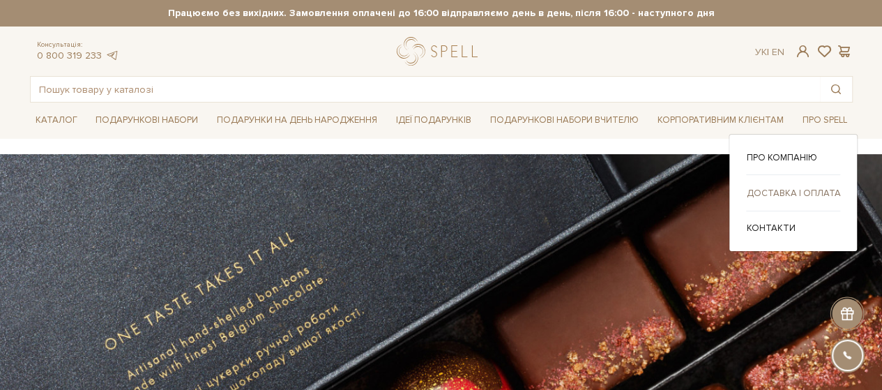
click at [816, 188] on link "Доставка і оплата" at bounding box center [793, 193] width 94 height 13
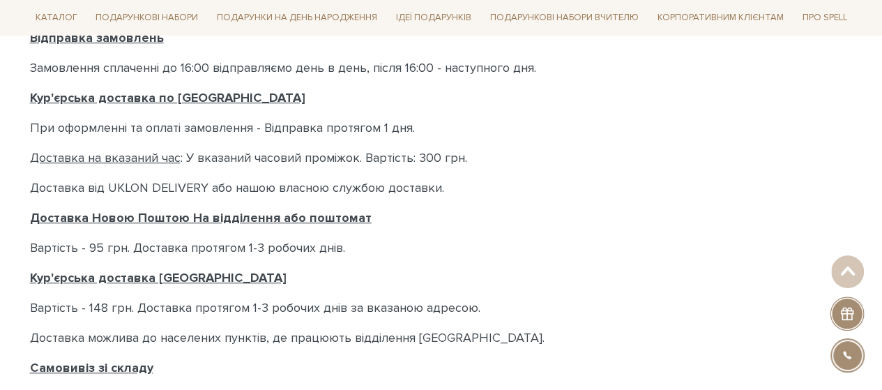
scroll to position [419, 0]
